Goal: Information Seeking & Learning: Learn about a topic

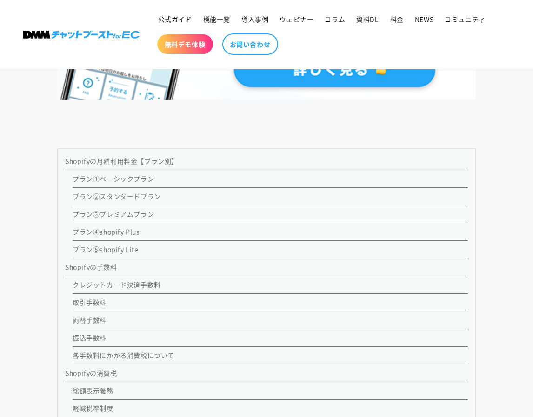
scroll to position [791, 0]
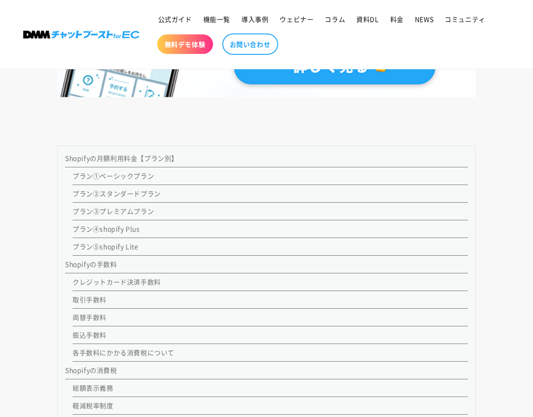
click at [125, 353] on link "各手数料にかかる消費税について" at bounding box center [124, 352] width 102 height 9
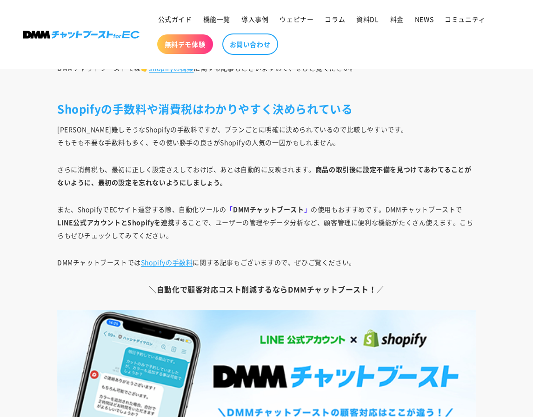
scroll to position [6626, 0]
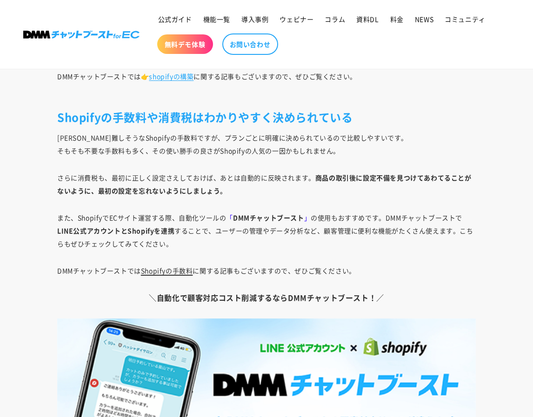
click at [161, 272] on link "Shopifyの手数料" at bounding box center [167, 270] width 52 height 9
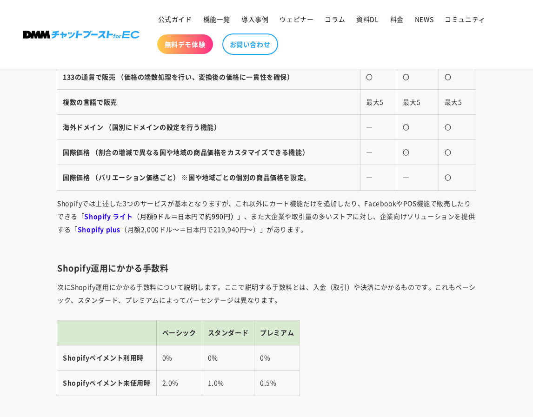
scroll to position [1628, 0]
